Goal: Information Seeking & Learning: Learn about a topic

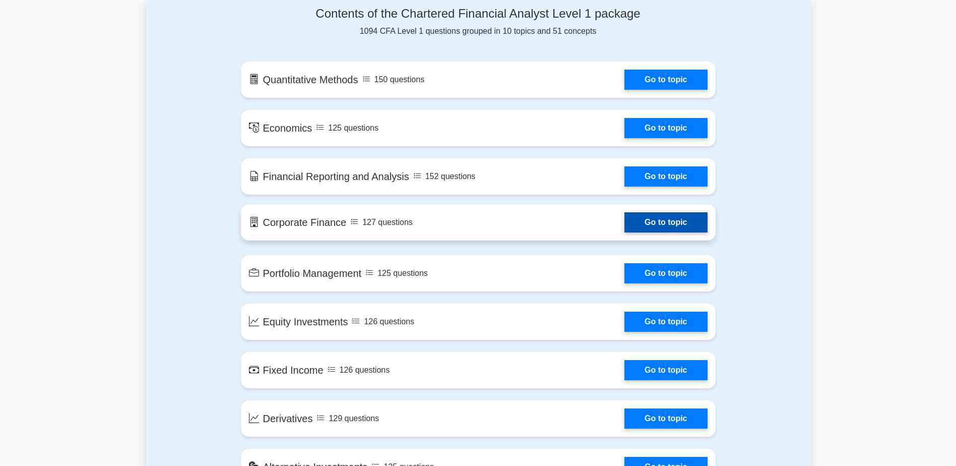
scroll to position [504, 0]
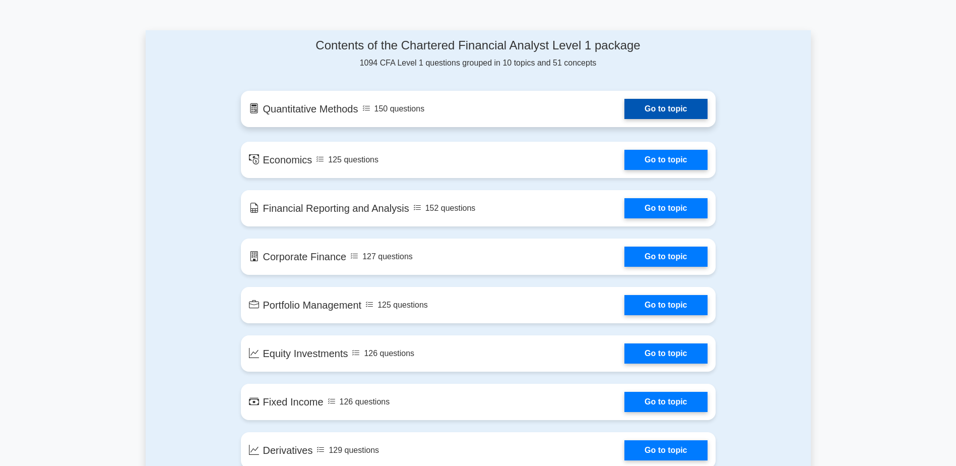
click at [647, 107] on link "Go to topic" at bounding box center [666, 109] width 83 height 20
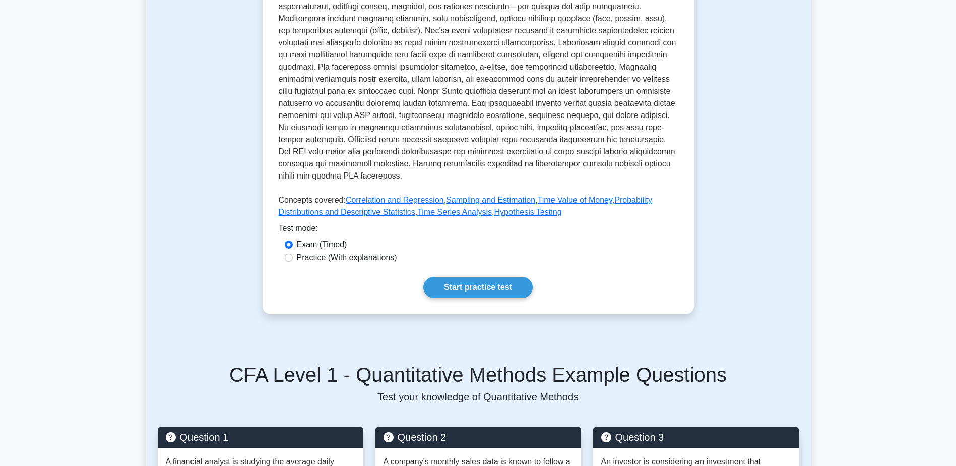
scroll to position [151, 0]
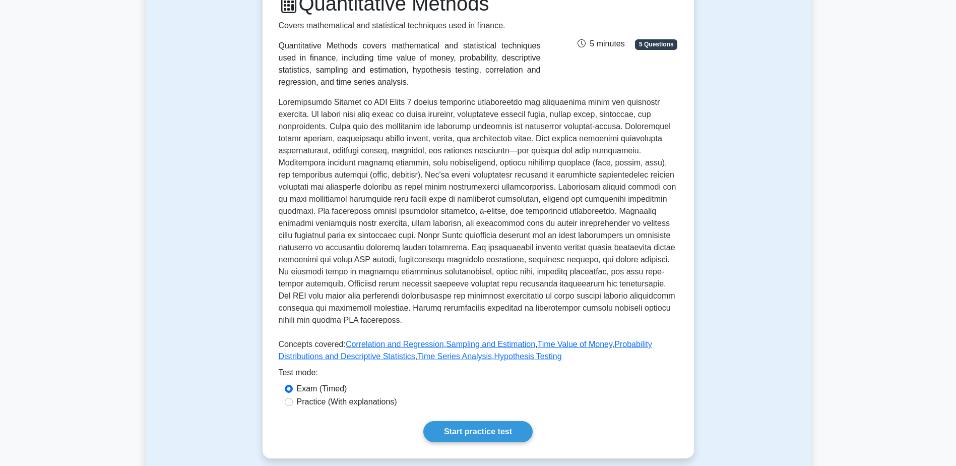
click at [363, 405] on label "Practice (With explanations)" at bounding box center [347, 402] width 100 height 12
click at [293, 405] on input "Practice (With explanations)" at bounding box center [289, 402] width 8 height 8
radio input "true"
click at [482, 427] on link "Start practice test" at bounding box center [477, 431] width 109 height 21
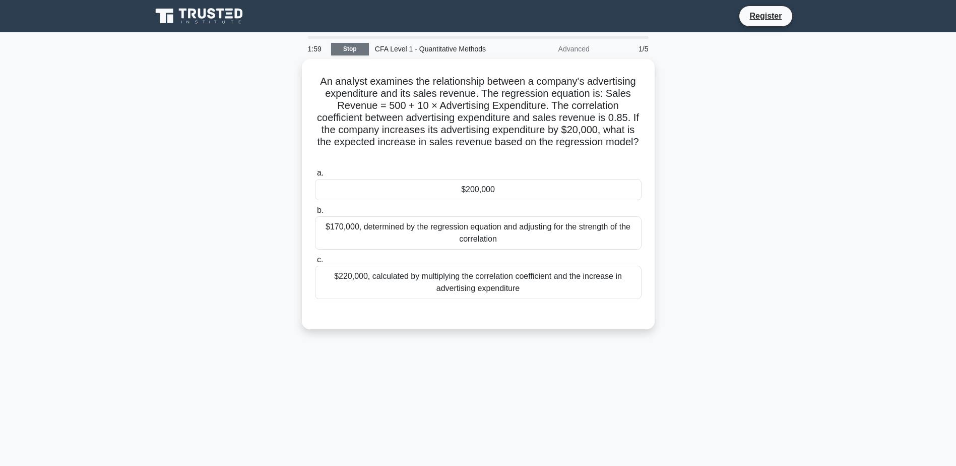
click at [348, 52] on link "Stop" at bounding box center [350, 49] width 38 height 13
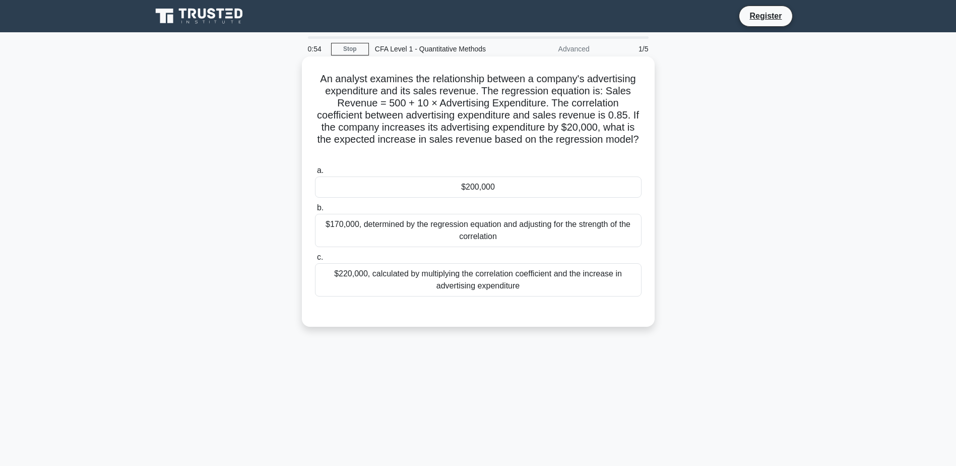
click at [515, 238] on div "$170,000, determined by the regression equation and adjusting for the strength …" at bounding box center [478, 230] width 327 height 33
click at [315, 211] on input "b. $170,000, determined by the regression equation and adjusting for the streng…" at bounding box center [315, 208] width 0 height 7
